Goal: Task Accomplishment & Management: Complete application form

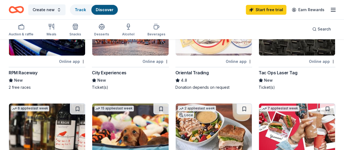
scroll to position [82, 0]
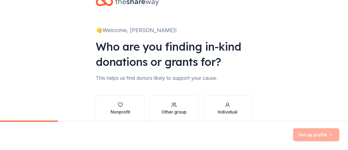
scroll to position [45, 0]
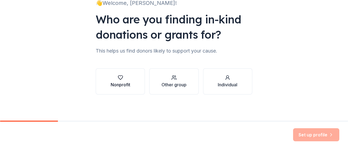
click at [126, 80] on div "button" at bounding box center [121, 77] width 20 height 5
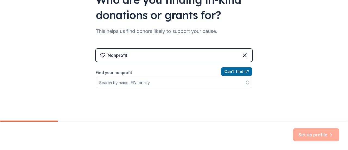
scroll to position [99, 0]
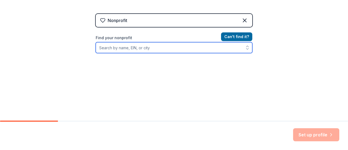
click at [125, 51] on input "Find your nonprofit" at bounding box center [174, 47] width 157 height 11
paste input "22-3784659."
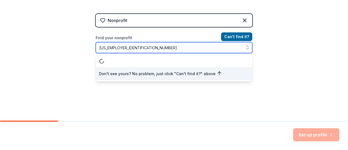
type input "22-3784659"
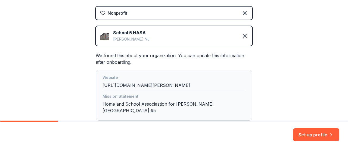
scroll to position [55, 0]
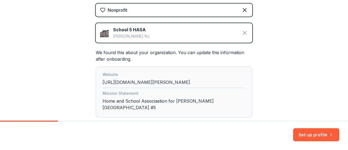
click at [244, 32] on icon at bounding box center [244, 32] width 3 height 3
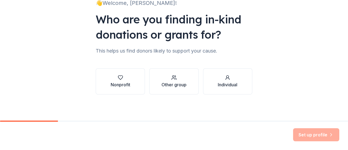
scroll to position [45, 0]
click at [131, 87] on button "Nonprofit" at bounding box center [120, 81] width 49 height 26
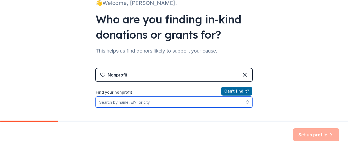
click at [133, 104] on input "Find your nonprofit" at bounding box center [174, 102] width 157 height 11
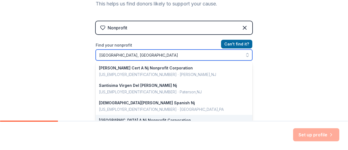
scroll to position [112, 0]
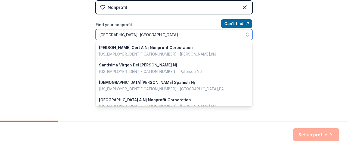
drag, startPoint x: 139, startPoint y: 33, endPoint x: 68, endPoint y: 28, distance: 71.5
click at [68, 28] on div "👋 Welcome, Florentina! Who are you finding in-kind donations or grants for? Thi…" at bounding box center [174, 4] width 348 height 233
paste input "22-3784659."
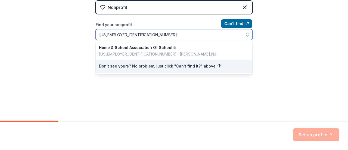
type input "22-3784659"
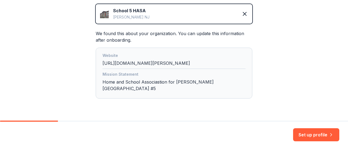
scroll to position [137, 0]
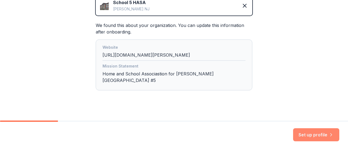
click at [318, 135] on button "Set up profile" at bounding box center [316, 134] width 46 height 13
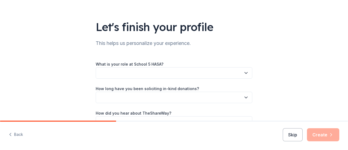
scroll to position [57, 0]
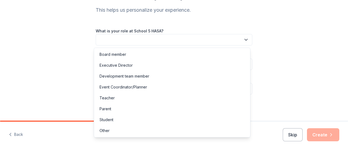
click at [153, 40] on button "button" at bounding box center [174, 39] width 157 height 11
click at [125, 55] on div "Board member" at bounding box center [113, 54] width 27 height 7
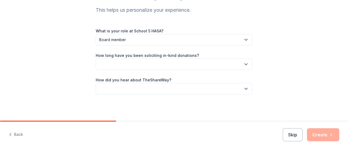
click at [133, 67] on button "button" at bounding box center [174, 64] width 157 height 11
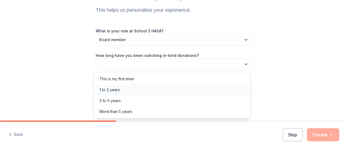
click at [130, 92] on div "1 to 2 years" at bounding box center [172, 89] width 154 height 11
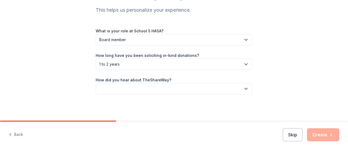
click at [92, 91] on div "Let's finish your profile This helps us personalize your experience. What is yo…" at bounding box center [174, 32] width 174 height 178
click at [119, 86] on button "button" at bounding box center [174, 88] width 157 height 11
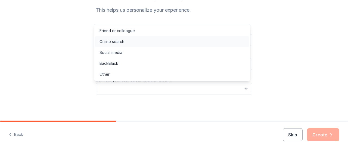
click at [133, 41] on div "Online search" at bounding box center [172, 41] width 154 height 11
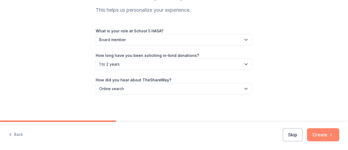
click at [319, 135] on button "Create" at bounding box center [323, 134] width 32 height 13
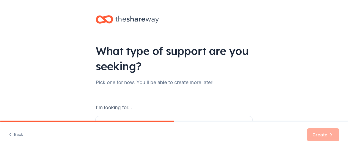
scroll to position [99, 0]
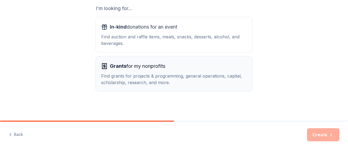
drag, startPoint x: 146, startPoint y: 40, endPoint x: 161, endPoint y: 61, distance: 26.1
click at [146, 41] on div "Find auction and raffle items, meals, snacks, desserts, alcohol, and beverages." at bounding box center [174, 39] width 146 height 13
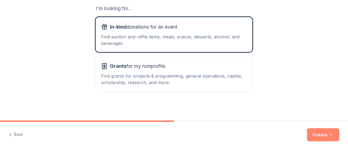
click at [316, 131] on button "Create" at bounding box center [323, 134] width 32 height 13
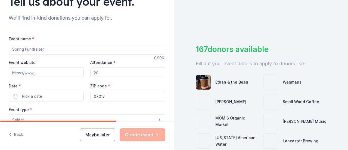
scroll to position [54, 0]
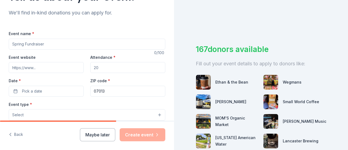
click at [54, 44] on input "Event name *" at bounding box center [87, 44] width 157 height 11
type input "Fall Tricky Tray"
click at [115, 67] on input "Attendance *" at bounding box center [127, 67] width 75 height 11
type input "200"
click at [41, 82] on label "Date *" at bounding box center [46, 80] width 75 height 5
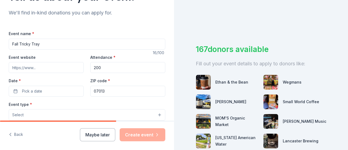
click at [41, 86] on button "Pick a date" at bounding box center [46, 91] width 75 height 11
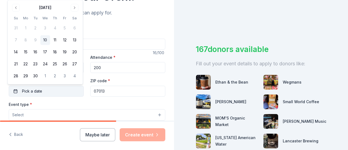
click at [44, 90] on button "Pick a date" at bounding box center [46, 91] width 75 height 11
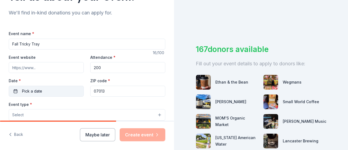
click at [44, 90] on button "Pick a date" at bounding box center [46, 91] width 75 height 11
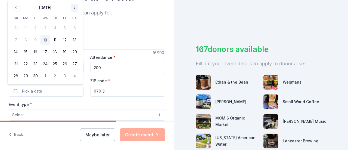
click at [76, 6] on button "Go to next month" at bounding box center [75, 8] width 8 height 8
click at [65, 38] on button "14" at bounding box center [65, 40] width 10 height 10
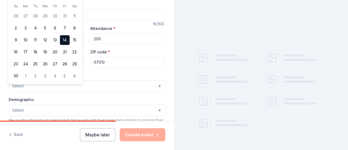
scroll to position [109, 0]
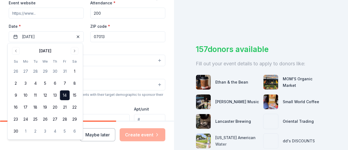
click at [113, 49] on div "Event type * Select" at bounding box center [87, 57] width 157 height 20
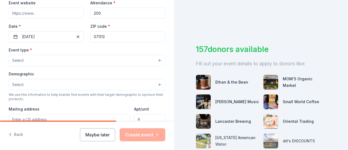
click at [70, 62] on button "Select" at bounding box center [87, 60] width 157 height 11
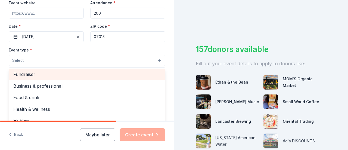
click at [54, 76] on span "Fundraiser" at bounding box center [87, 74] width 148 height 7
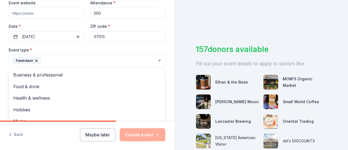
click at [78, 54] on div "Event type * Fundraiser Business & professional Food & drink Health & wellness …" at bounding box center [87, 57] width 157 height 20
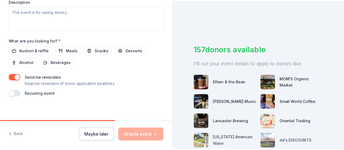
scroll to position [241, 0]
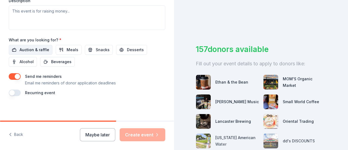
click at [29, 45] on button "Auction & raffle" at bounding box center [31, 50] width 44 height 10
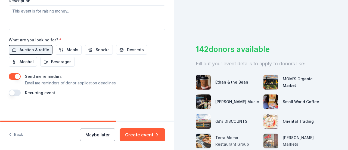
click at [103, 136] on button "Maybe later" at bounding box center [97, 134] width 35 height 13
click at [101, 139] on button "Maybe later" at bounding box center [97, 134] width 35 height 13
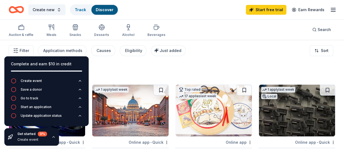
click at [197, 23] on div "Auction & raffle Meals Snacks Desserts Alcohol Beverages Search" at bounding box center [172, 30] width 327 height 20
click at [4, 50] on div "Filter Application methods Causes Eligibility Just added Sort" at bounding box center [172, 51] width 344 height 22
click at [54, 137] on icon "button" at bounding box center [53, 137] width 4 height 4
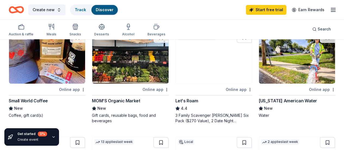
scroll to position [408, 0]
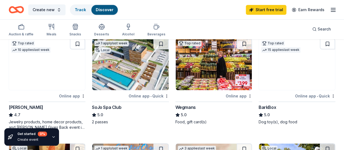
scroll to position [245, 0]
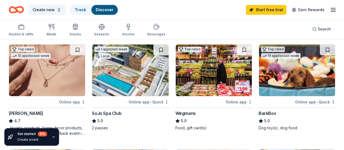
click at [295, 105] on div "Online app • Quick" at bounding box center [315, 102] width 40 height 7
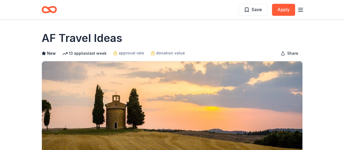
drag, startPoint x: 125, startPoint y: 36, endPoint x: 51, endPoint y: 39, distance: 73.5
click at [51, 38] on div "AF Travel Ideas" at bounding box center [172, 37] width 261 height 15
click at [52, 39] on h1 "AF Travel Ideas" at bounding box center [82, 37] width 81 height 15
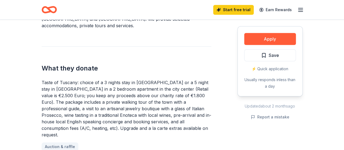
scroll to position [191, 0]
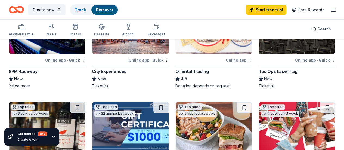
scroll to position [27, 0]
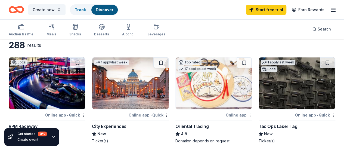
click at [57, 93] on img at bounding box center [47, 83] width 76 height 52
